Goal: Transaction & Acquisition: Purchase product/service

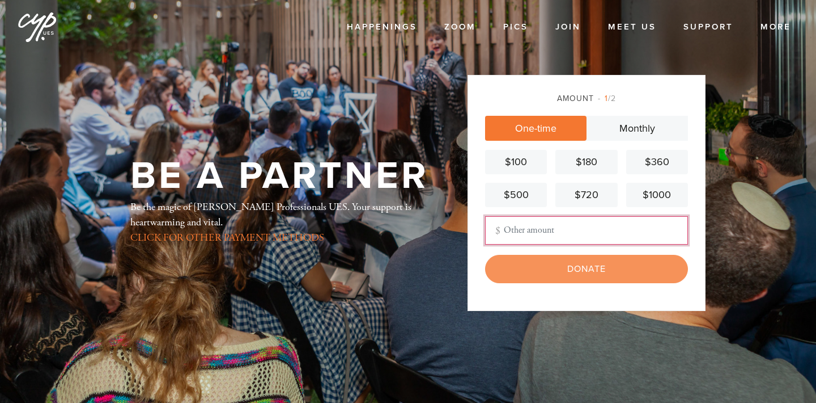
click at [541, 226] on input "Other Amount" at bounding box center [586, 230] width 203 height 28
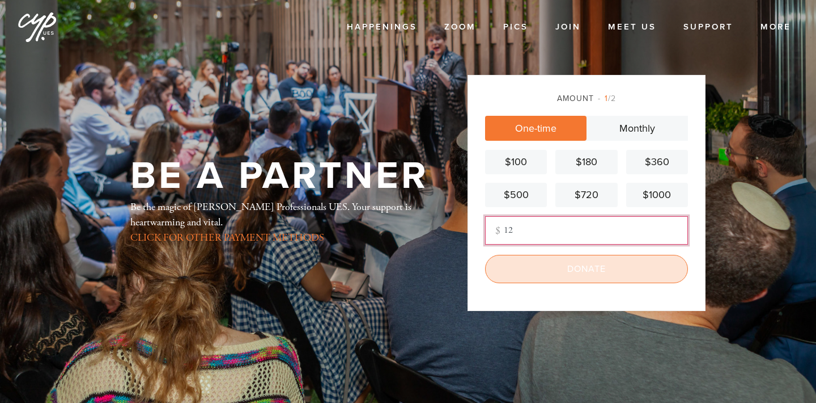
type input "12"
click at [558, 273] on input "Donate" at bounding box center [586, 269] width 203 height 28
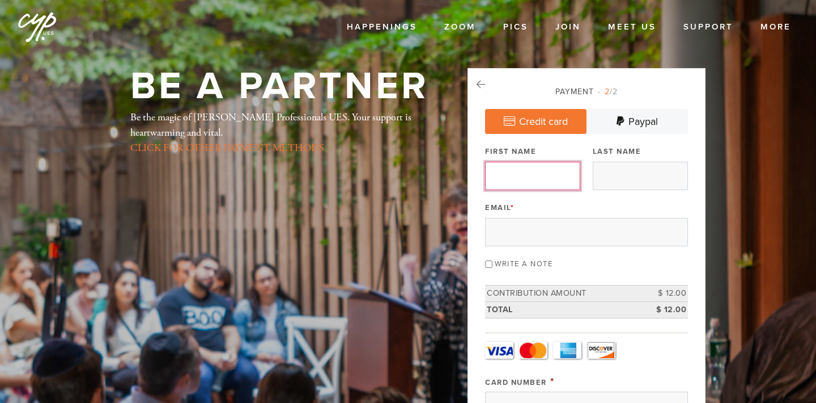
click at [541, 172] on input "First Name" at bounding box center [532, 176] width 95 height 28
type input "Rachel"
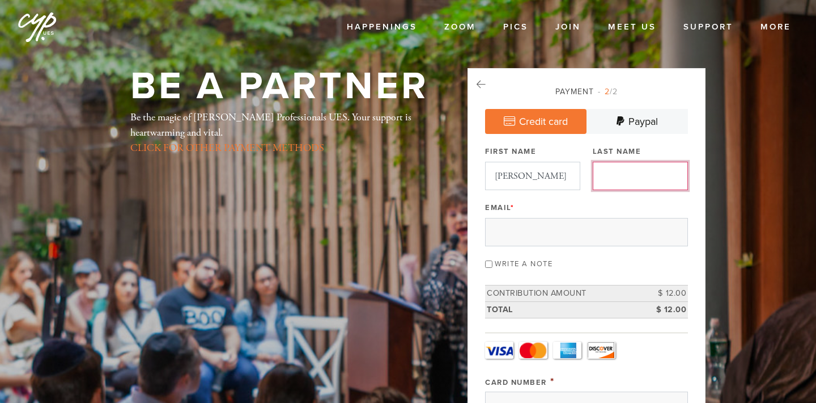
type input "Blumenthal"
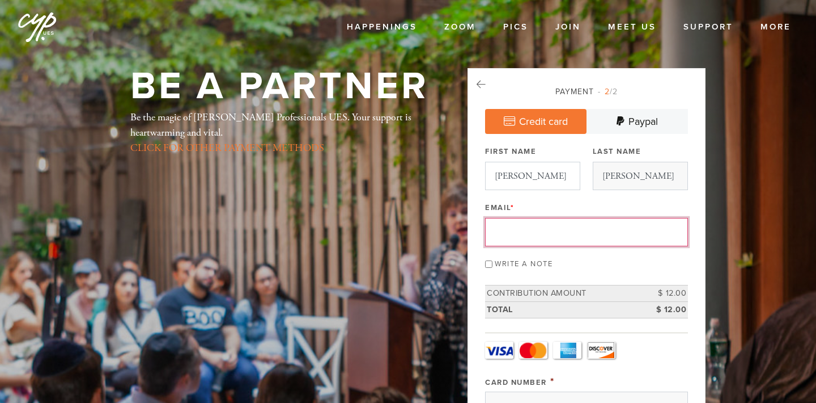
type input "blumenthal.rachelamanda@gmail.com"
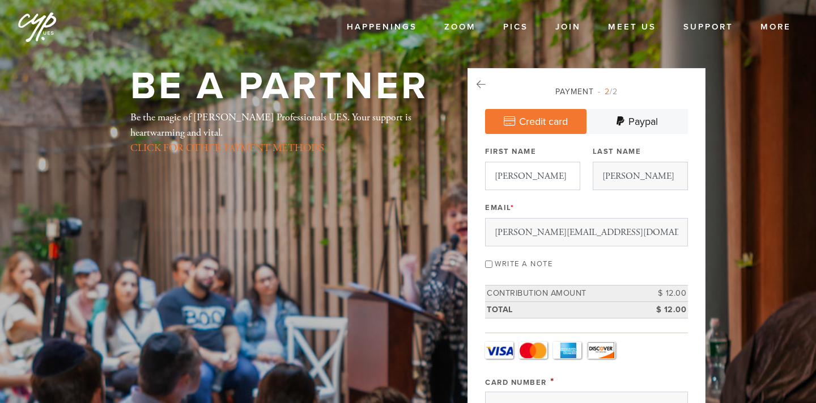
type input "181 Wellington Avenue"
type input "New Rochelle"
type input "10804"
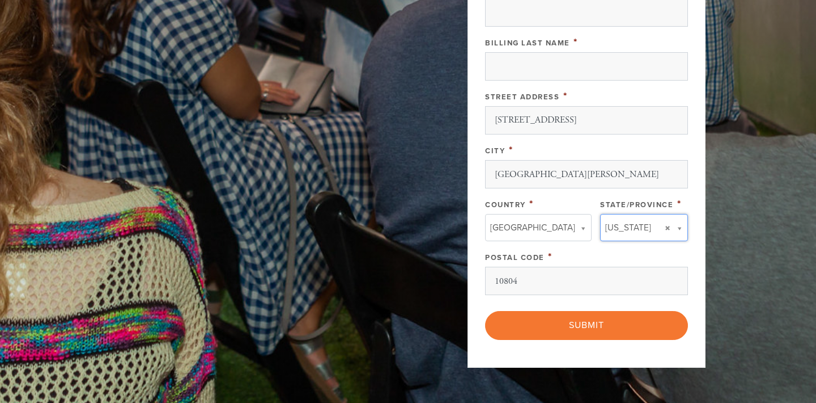
type input "NY"
type input "United States"
click at [635, 253] on input "NY" at bounding box center [640, 250] width 92 height 16
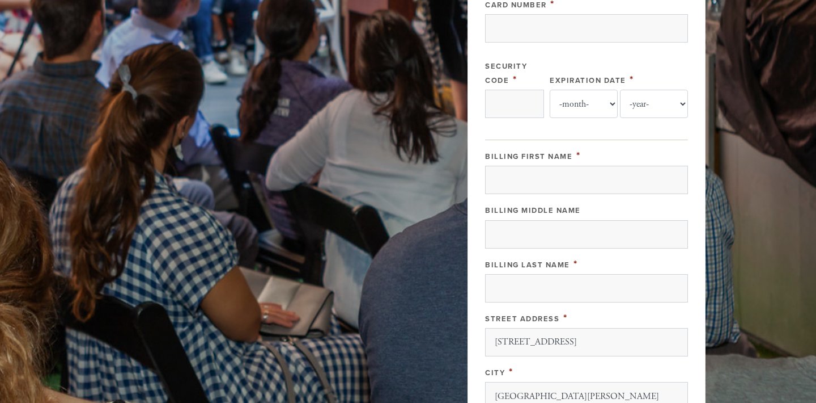
scroll to position [375, 0]
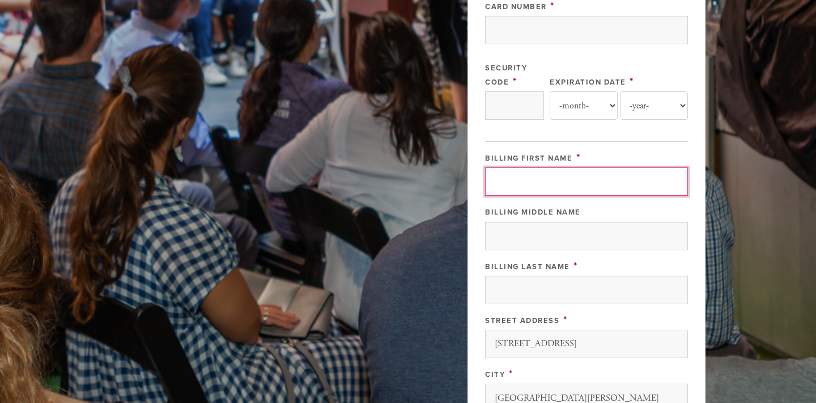
click at [601, 173] on input "Billing First Name" at bounding box center [586, 181] width 203 height 28
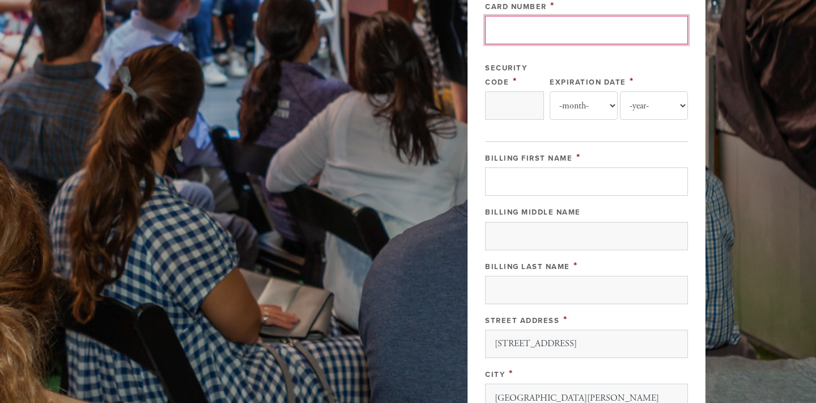
type input "4266841795991015"
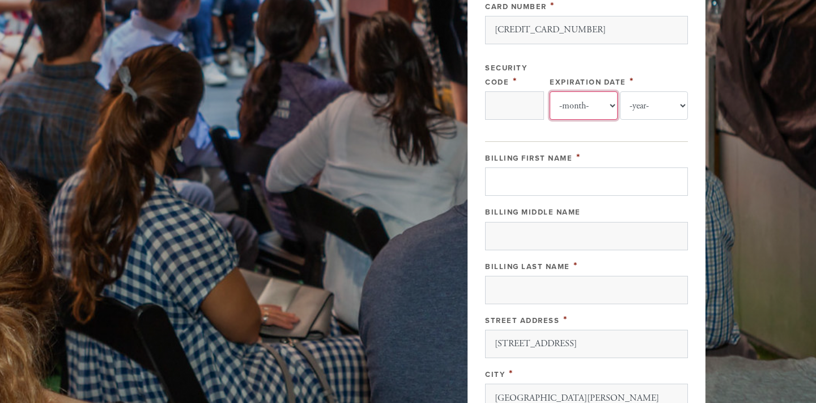
select select "12"
select select "2028"
type input "Rachel"
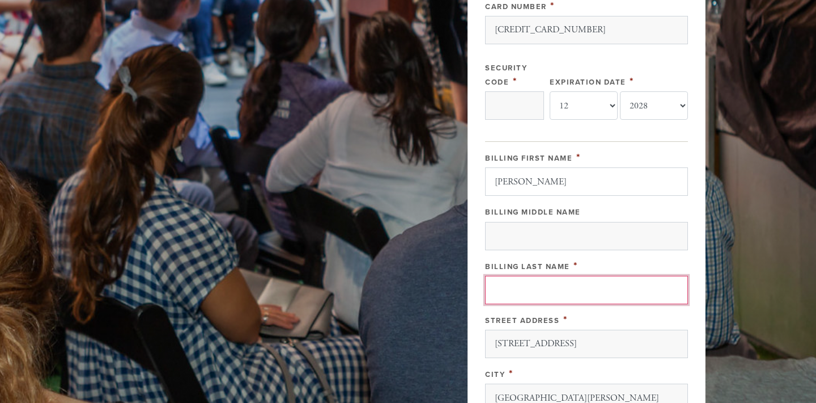
type input "Blumenthal"
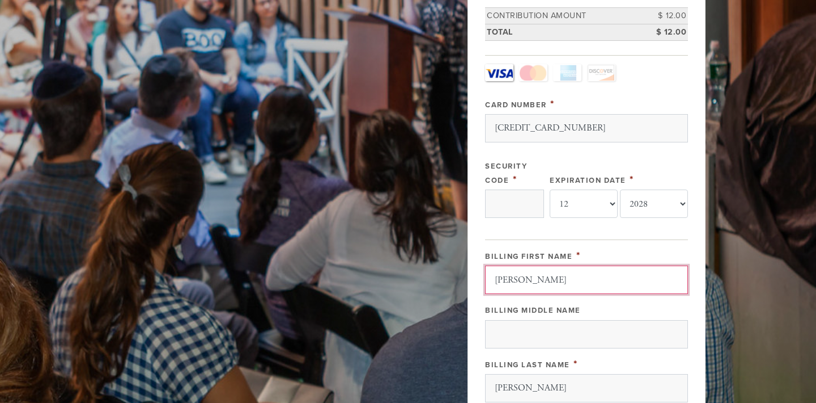
scroll to position [236, 0]
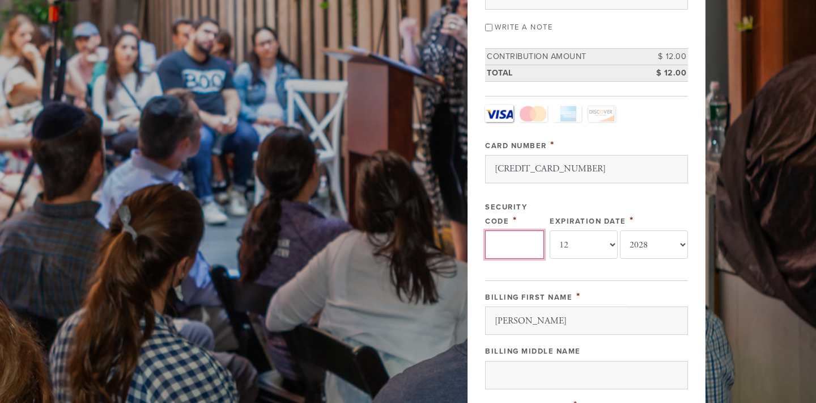
click at [497, 235] on input "Security Code" at bounding box center [514, 244] width 59 height 28
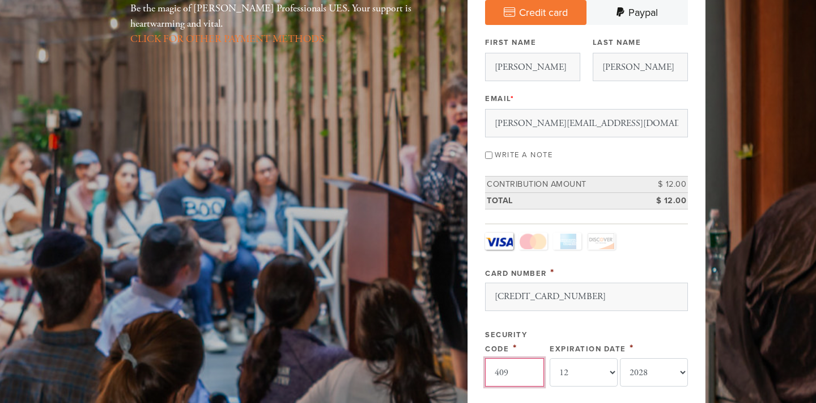
scroll to position [0, 0]
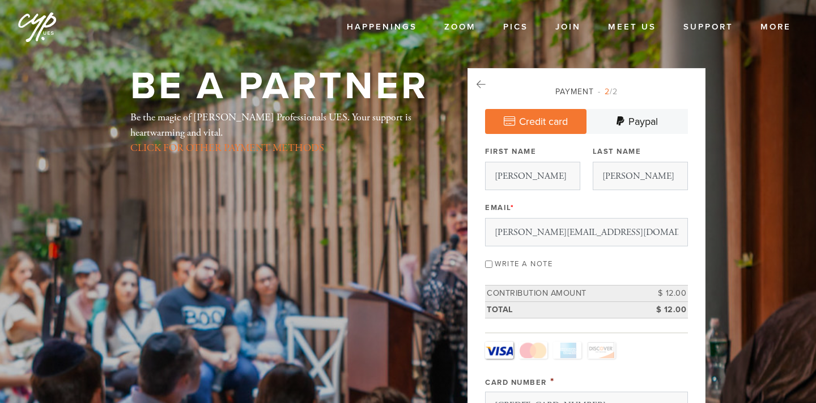
type input "409"
click at [519, 260] on label "Write a note" at bounding box center [524, 263] width 58 height 9
click at [493, 260] on input "Write a note" at bounding box center [488, 263] width 7 height 7
checkbox input "true"
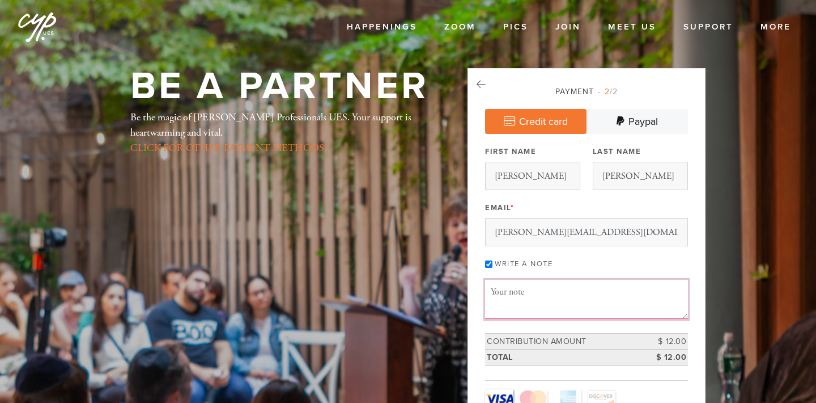
click at [508, 295] on textarea "Message or dedication" at bounding box center [586, 298] width 203 height 39
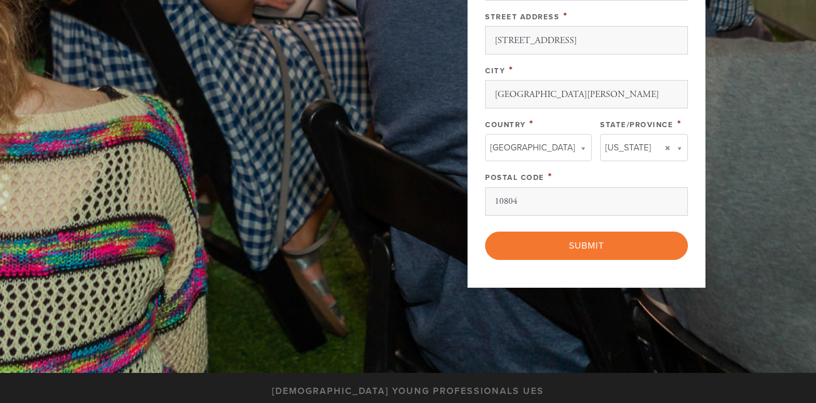
scroll to position [749, 0]
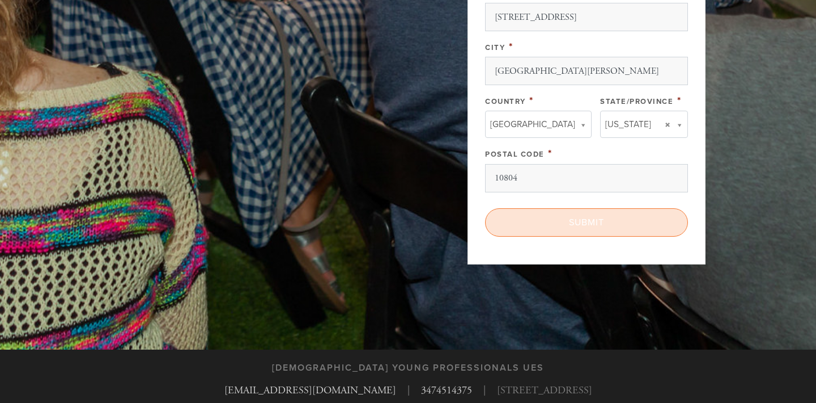
type textarea "Thanks for hosting me for Holy Happy hour 2 weeks ago"
click at [561, 227] on input "Submit" at bounding box center [586, 222] width 203 height 28
